Goal: Information Seeking & Learning: Compare options

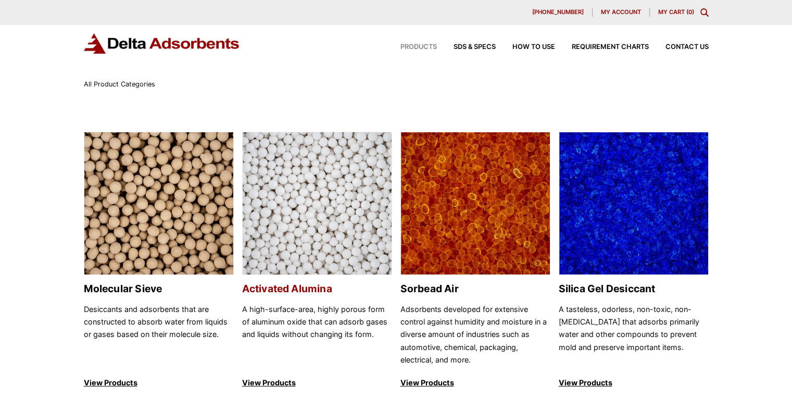
click at [338, 203] on img at bounding box center [317, 203] width 149 height 143
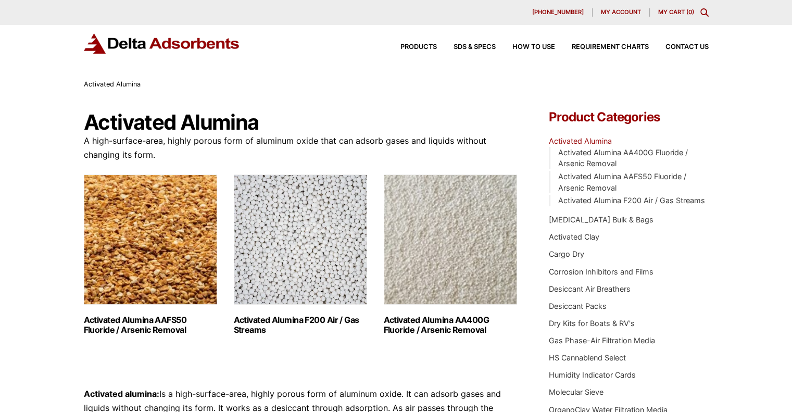
click at [466, 252] on img "Visit product category Activated Alumina AA400G Fluoride / Arsenic Removal" at bounding box center [450, 240] width 133 height 130
click at [131, 221] on img "Visit product category Activated Alumina AAFS50 Fluoride / Arsenic Removal" at bounding box center [150, 240] width 133 height 130
